Goal: Task Accomplishment & Management: Manage account settings

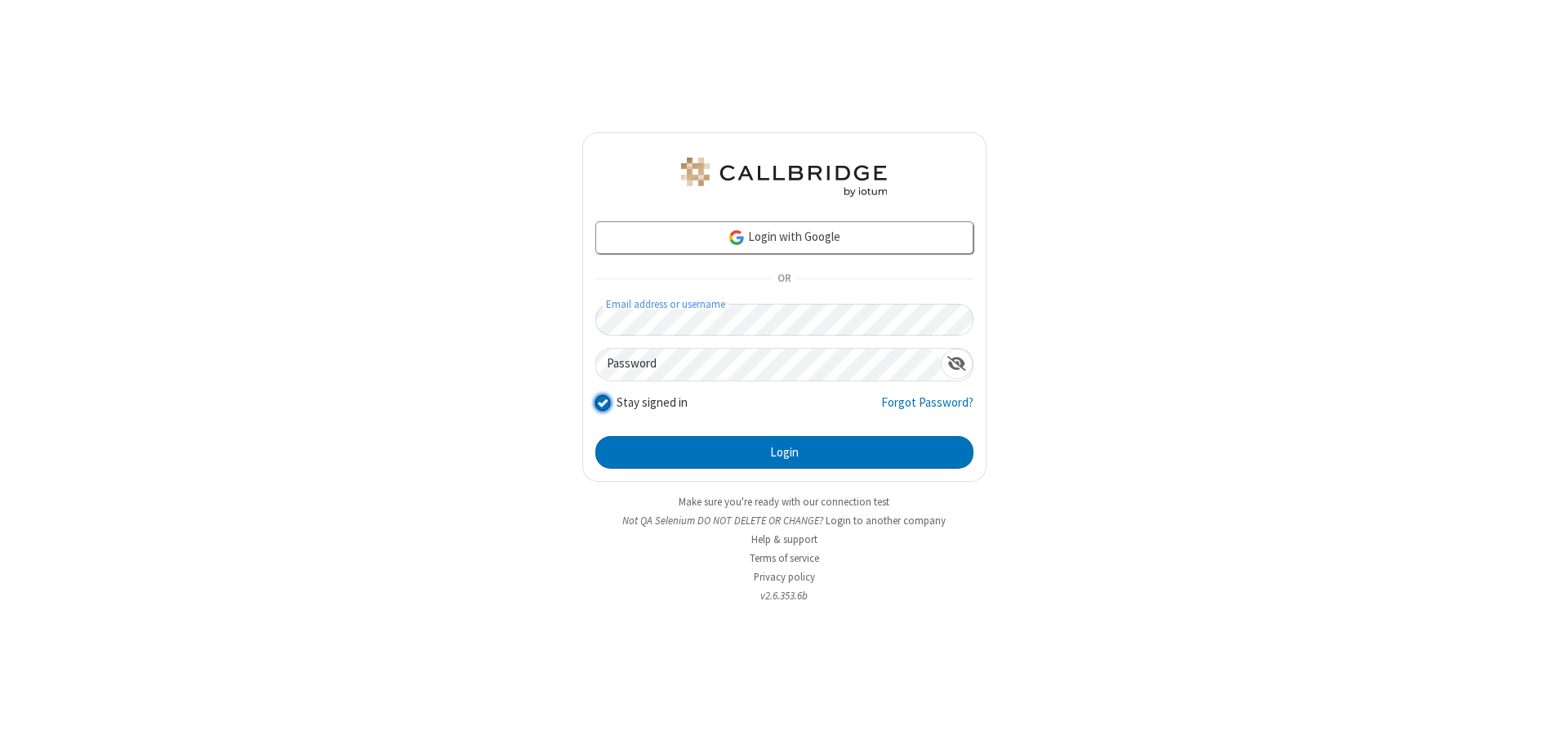
click at [602, 402] on input "Stay signed in" at bounding box center [603, 402] width 16 height 17
checkbox input "false"
click at [784, 453] on button "Login" at bounding box center [784, 453] width 378 height 33
click at [602, 402] on input "Stay signed in" at bounding box center [603, 402] width 16 height 17
checkbox input "false"
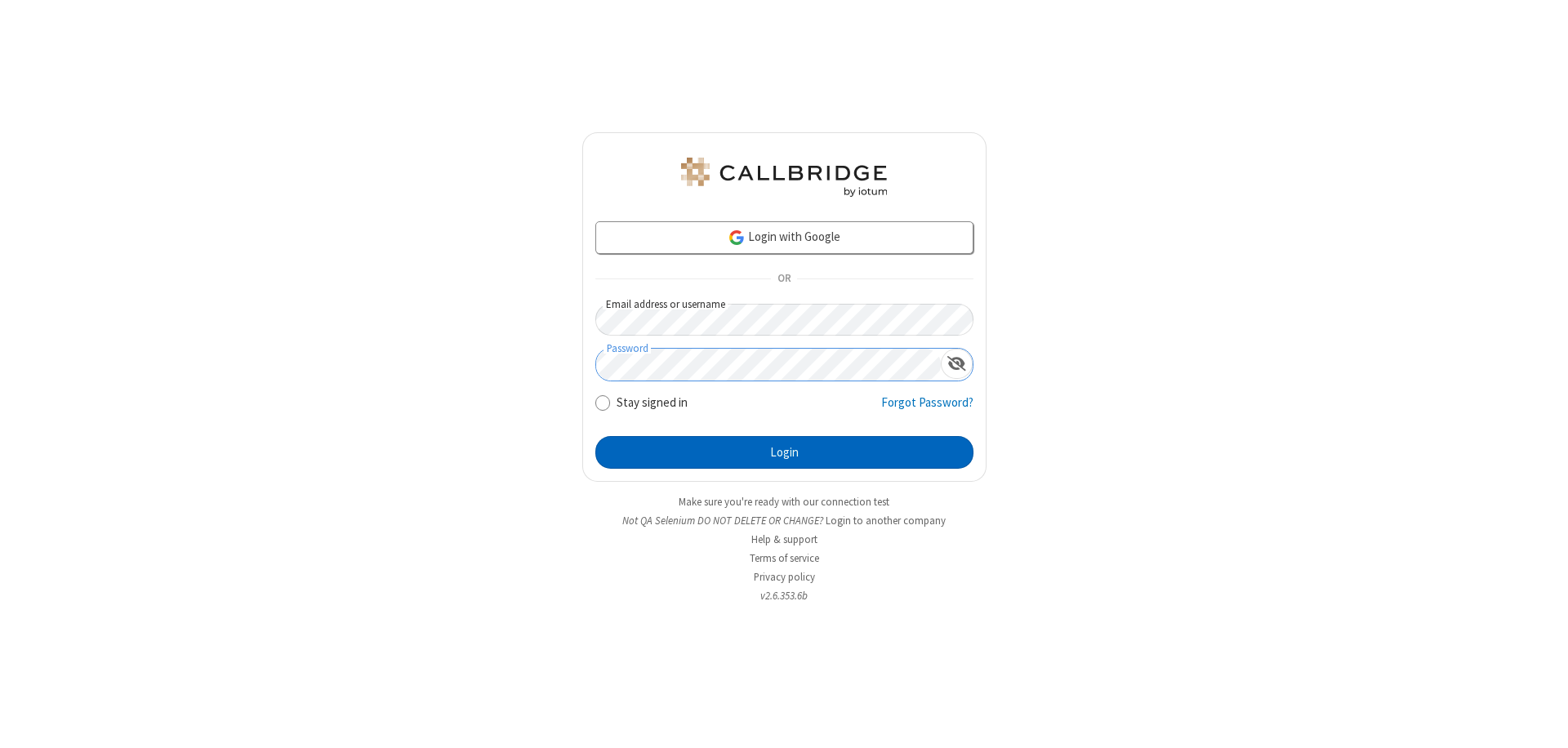
click at [784, 453] on button "Login" at bounding box center [784, 453] width 378 height 33
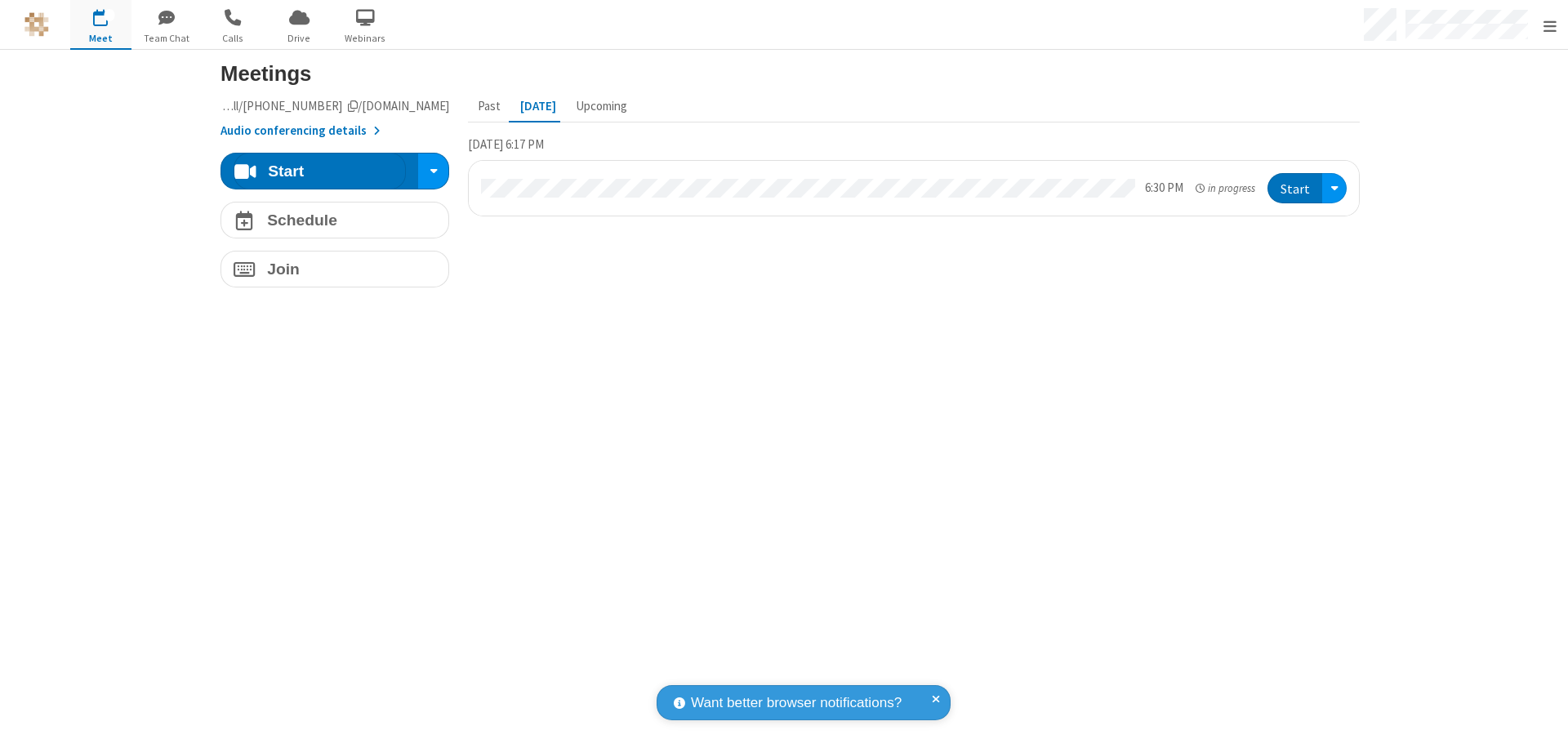
click at [1550, 25] on span "Open menu" at bounding box center [1550, 27] width 13 height 17
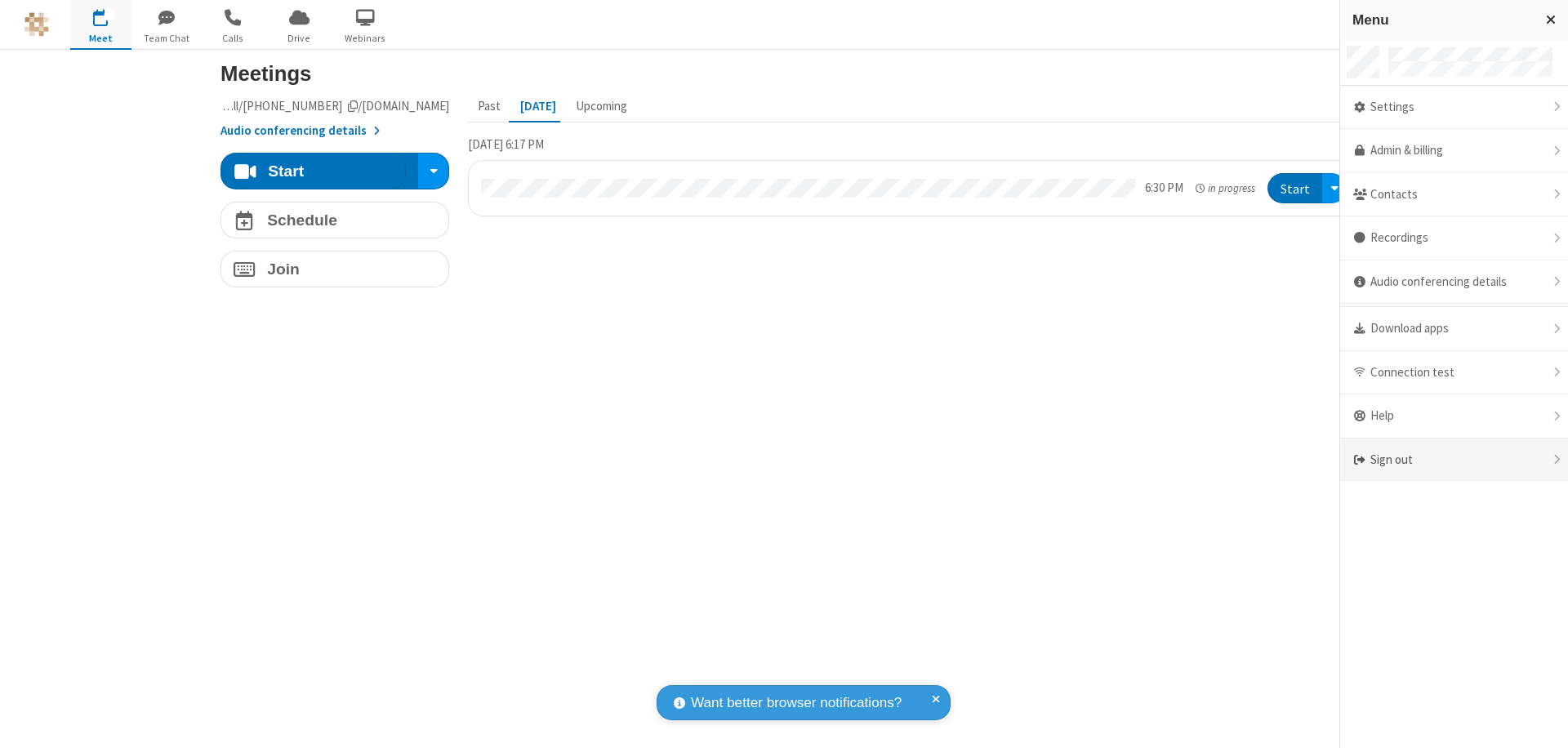
click at [1454, 460] on div "Sign out" at bounding box center [1454, 459] width 228 height 43
